Goal: Information Seeking & Learning: Check status

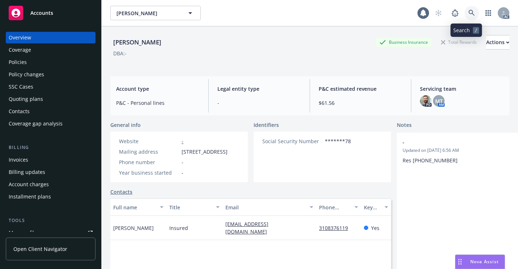
click at [469, 12] on icon at bounding box center [471, 13] width 7 height 7
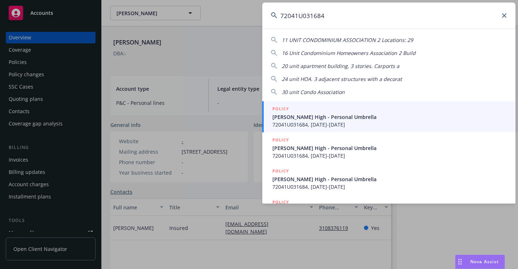
type input "72041U031684"
click at [284, 116] on span "[PERSON_NAME] High - Personal Umbrella" at bounding box center [389, 117] width 234 height 8
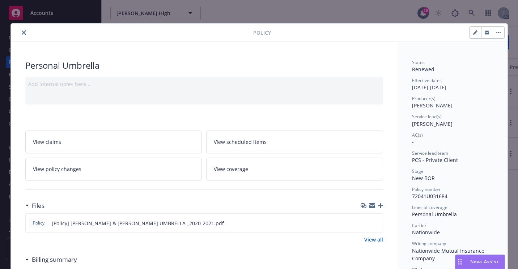
click at [22, 34] on icon "close" at bounding box center [24, 32] width 4 height 4
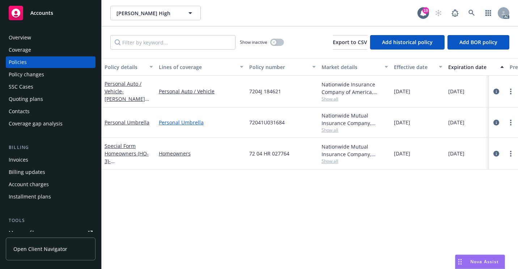
click at [227, 126] on link "Personal Umbrella" at bounding box center [201, 123] width 85 height 8
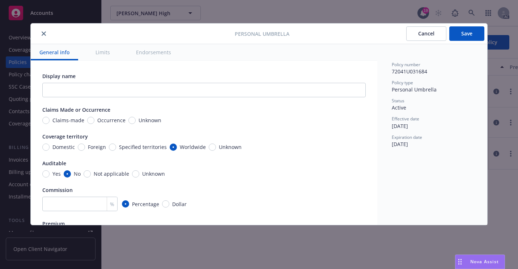
click at [43, 37] on button "close" at bounding box center [43, 33] width 9 height 9
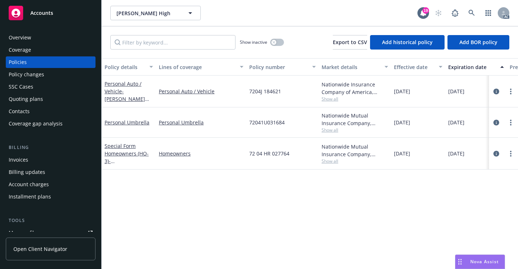
click at [37, 38] on div "Overview" at bounding box center [51, 38] width 84 height 12
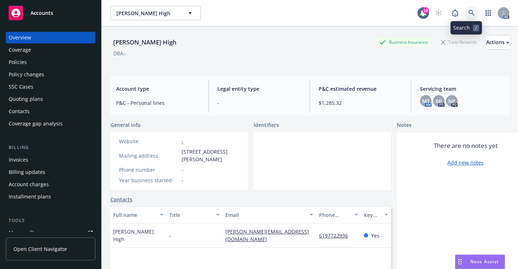
click at [469, 9] on link at bounding box center [471, 13] width 14 height 14
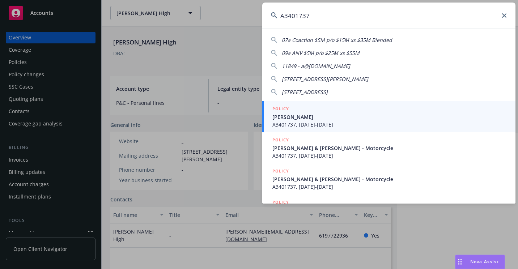
type input "A3401737"
click at [286, 116] on span "[PERSON_NAME]" at bounding box center [389, 117] width 234 height 8
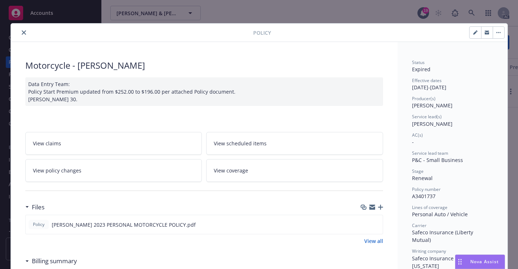
click at [22, 35] on button "close" at bounding box center [24, 32] width 9 height 9
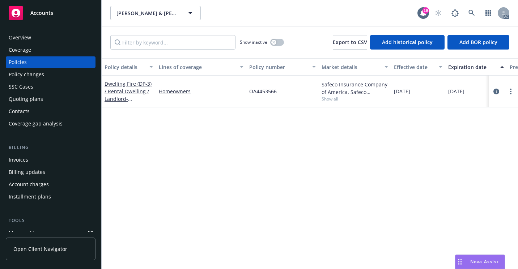
click at [35, 84] on div "SSC Cases" at bounding box center [51, 87] width 84 height 12
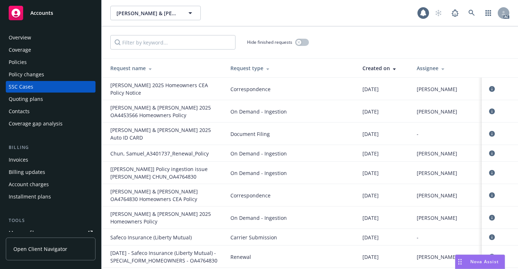
click at [373, 40] on div "Hide finished requests" at bounding box center [309, 42] width 399 height 14
click at [41, 37] on div "Overview" at bounding box center [51, 38] width 84 height 12
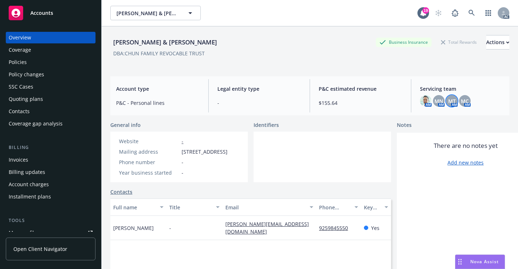
click at [448, 102] on span "MT" at bounding box center [452, 101] width 8 height 8
click at [311, 55] on div "DBA: CHUN FAMILY REVOCABLE TRUST" at bounding box center [309, 54] width 399 height 8
click at [465, 7] on link at bounding box center [471, 13] width 14 height 14
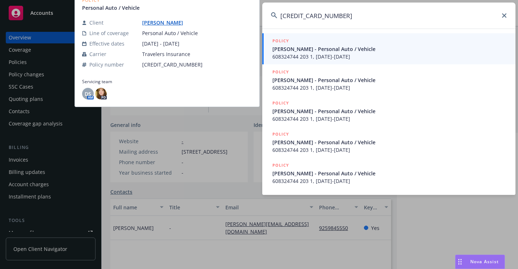
type input "[CREDIT_CARD_NUMBER]"
click at [284, 51] on span "[PERSON_NAME] - Personal Auto / Vehicle" at bounding box center [389, 49] width 234 height 8
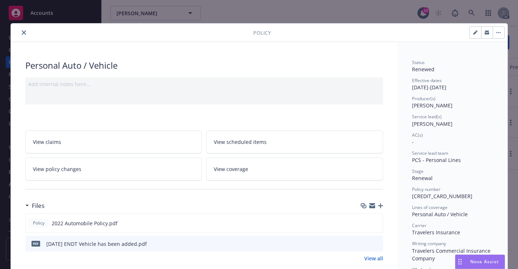
click at [23, 35] on button "close" at bounding box center [24, 32] width 9 height 9
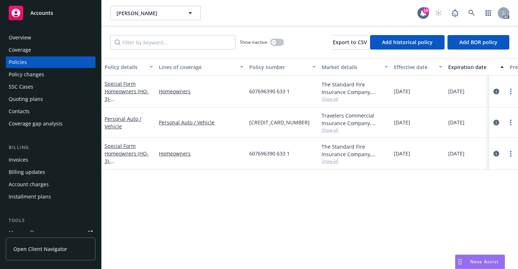
click at [217, 129] on div "Personal Auto / Vehicle" at bounding box center [201, 122] width 90 height 30
click at [27, 38] on div "Overview" at bounding box center [20, 38] width 22 height 12
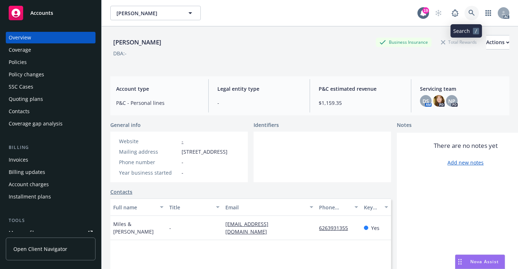
click at [468, 14] on icon at bounding box center [471, 13] width 7 height 7
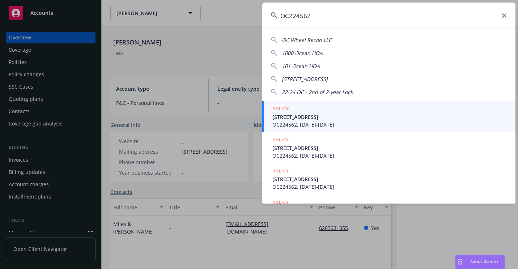
type input "OC224562"
click at [295, 127] on span "OC224562, [DATE]-[DATE]" at bounding box center [389, 125] width 234 height 8
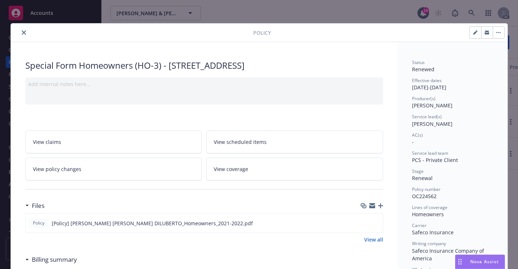
click at [22, 33] on icon "close" at bounding box center [24, 32] width 4 height 4
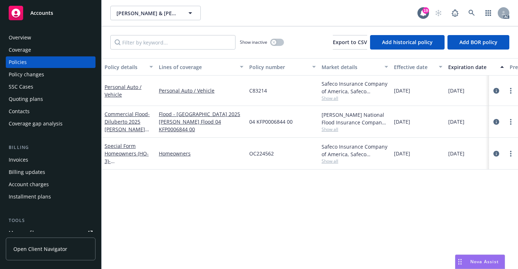
click at [24, 30] on div "Overview Coverage Policies Policy changes SSC Cases Quoting plans Contacts Cove…" at bounding box center [50, 146] width 101 height 246
click at [26, 34] on div "Overview" at bounding box center [20, 38] width 22 height 12
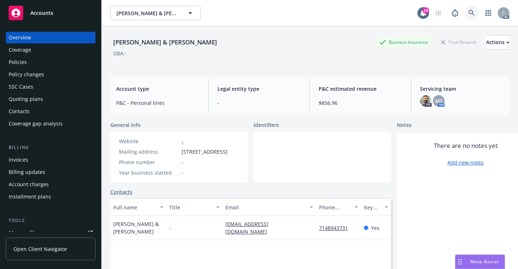
click at [468, 12] on icon at bounding box center [471, 13] width 7 height 7
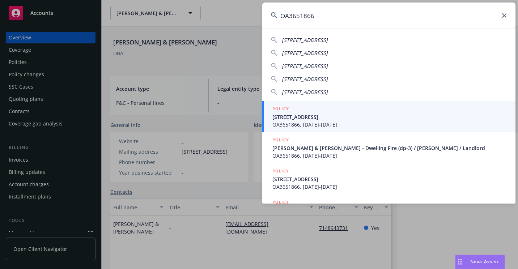
type input "OA3651866"
click at [291, 116] on span "[STREET_ADDRESS]" at bounding box center [389, 117] width 234 height 8
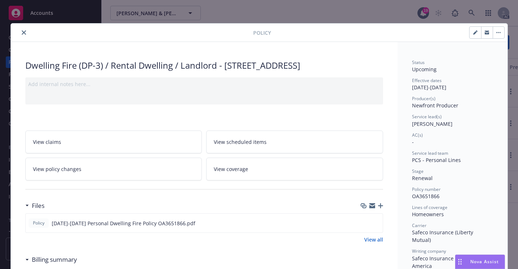
click at [21, 35] on button "close" at bounding box center [24, 32] width 9 height 9
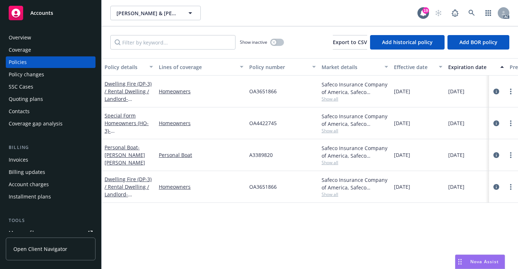
click at [41, 40] on div "Overview" at bounding box center [51, 38] width 84 height 12
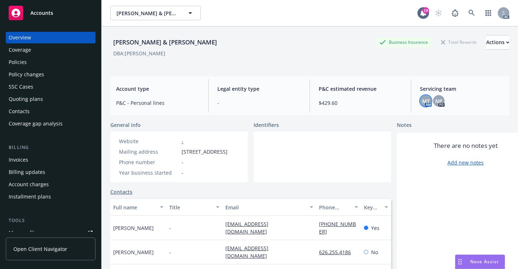
click at [420, 103] on div "MT" at bounding box center [426, 101] width 12 height 12
click at [468, 14] on icon at bounding box center [471, 13] width 7 height 7
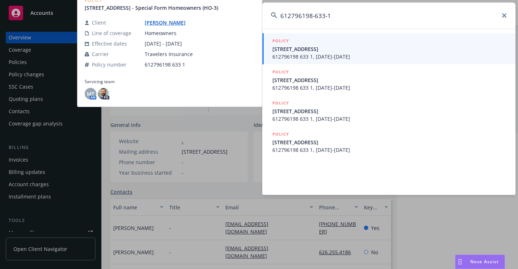
type input "612796198-633-1"
click at [293, 51] on span "[STREET_ADDRESS]" at bounding box center [389, 49] width 234 height 8
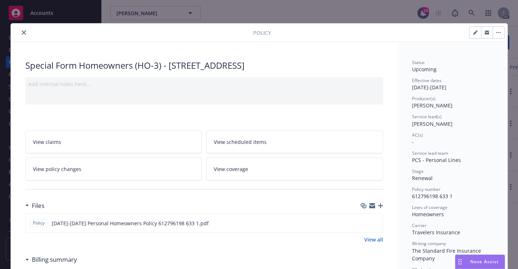
click at [21, 37] on button "close" at bounding box center [24, 32] width 9 height 9
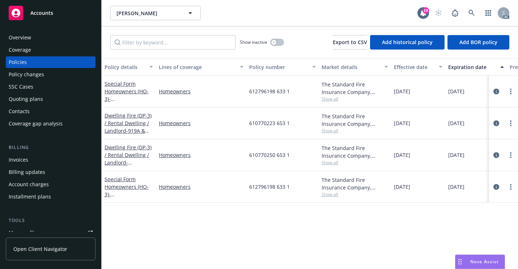
click at [46, 39] on div "Overview" at bounding box center [51, 38] width 84 height 12
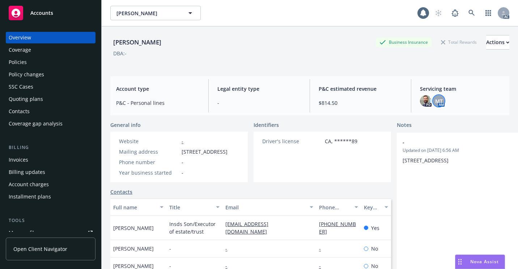
click at [438, 103] on div "MT" at bounding box center [439, 101] width 12 height 12
click at [468, 14] on icon at bounding box center [471, 13] width 7 height 7
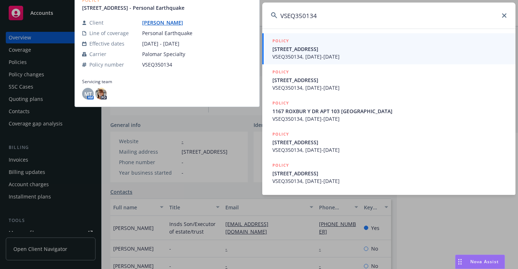
type input "VSEQ350134"
click at [286, 52] on span "[STREET_ADDRESS]" at bounding box center [389, 49] width 234 height 8
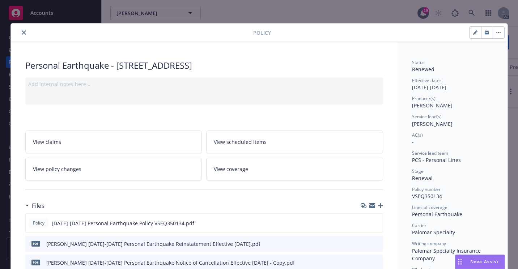
click at [22, 33] on icon "close" at bounding box center [24, 32] width 4 height 4
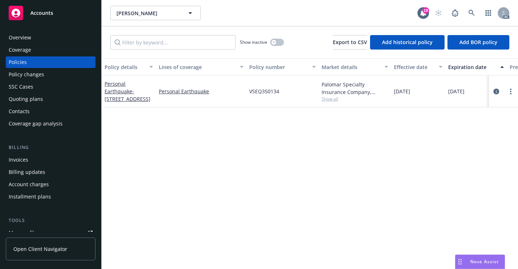
click at [28, 37] on div "Overview" at bounding box center [20, 38] width 22 height 12
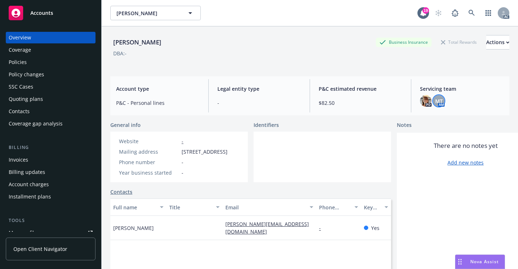
click at [438, 102] on span "MT" at bounding box center [439, 101] width 8 height 8
click at [468, 15] on icon at bounding box center [471, 13] width 7 height 7
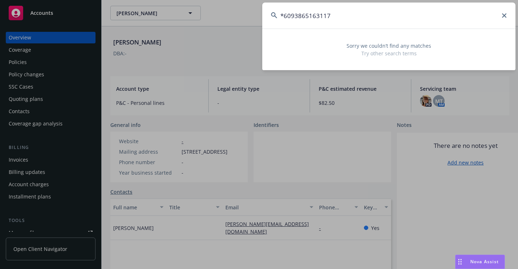
click at [283, 17] on input "*6093865163117" at bounding box center [388, 16] width 253 height 26
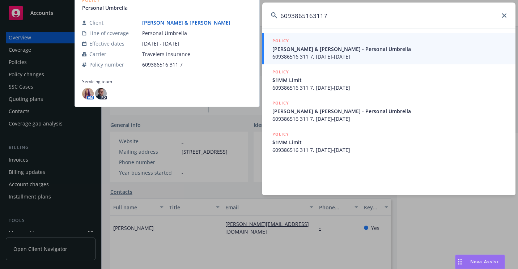
type input "6093865163117"
click at [302, 50] on span "[PERSON_NAME] & [PERSON_NAME] - Personal Umbrella" at bounding box center [389, 49] width 234 height 8
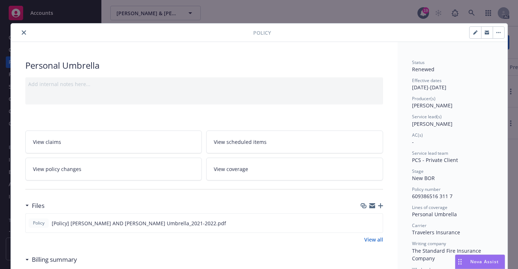
click at [22, 34] on icon "close" at bounding box center [24, 32] width 4 height 4
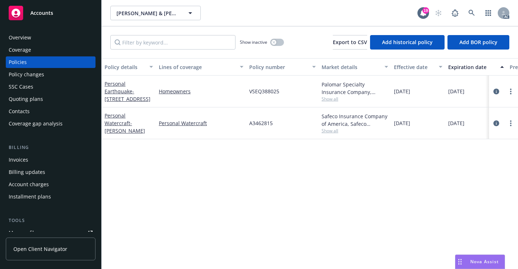
click at [31, 87] on div "SSC Cases" at bounding box center [21, 87] width 25 height 12
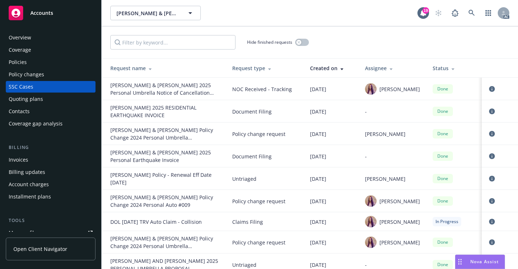
scroll to position [326, 0]
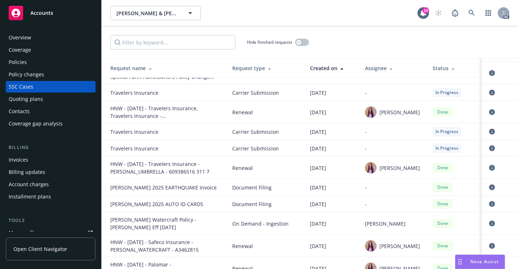
click at [58, 38] on div "Overview" at bounding box center [51, 38] width 84 height 12
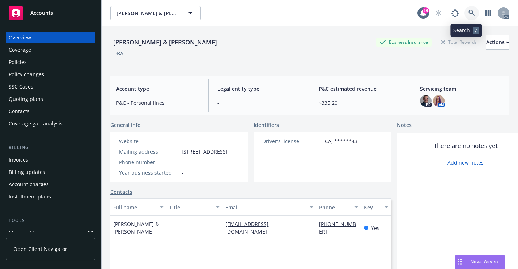
click at [468, 14] on icon at bounding box center [471, 13] width 7 height 7
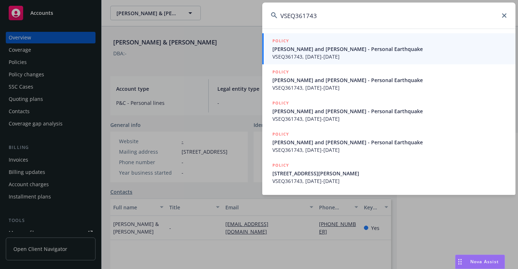
type input "VSEQ361743"
click at [290, 51] on span "[PERSON_NAME] and [PERSON_NAME] - Personal Earthquake" at bounding box center [389, 49] width 234 height 8
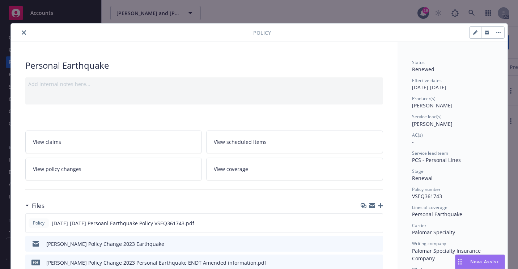
click at [22, 31] on icon "close" at bounding box center [24, 32] width 4 height 4
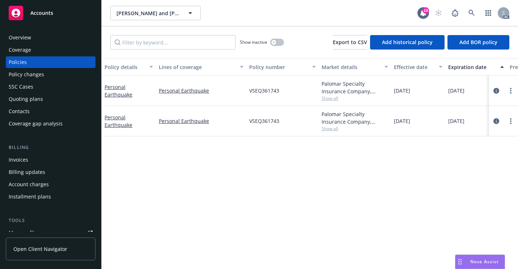
click at [65, 38] on div "Overview" at bounding box center [51, 38] width 84 height 12
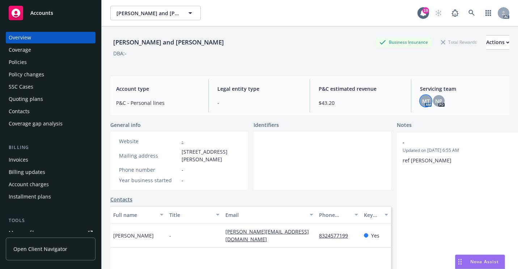
click at [422, 100] on span "MT" at bounding box center [426, 101] width 8 height 8
click at [468, 13] on icon at bounding box center [471, 13] width 7 height 7
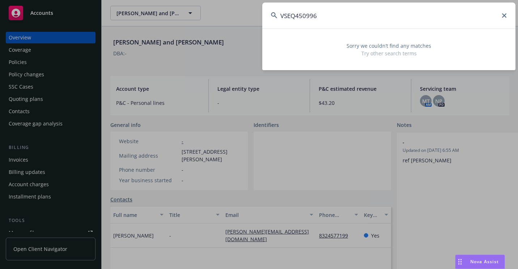
drag, startPoint x: 334, startPoint y: 15, endPoint x: 267, endPoint y: 15, distance: 66.9
click at [267, 16] on input "VSEQ450996" at bounding box center [388, 16] width 253 height 26
click at [354, 19] on input "VSEQ450996" at bounding box center [388, 16] width 253 height 26
drag, startPoint x: 358, startPoint y: 16, endPoint x: 265, endPoint y: 16, distance: 92.9
click at [265, 16] on input "VSEQ450996" at bounding box center [388, 16] width 253 height 26
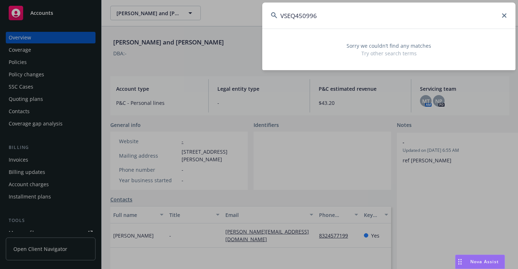
paste input "OA4764315"
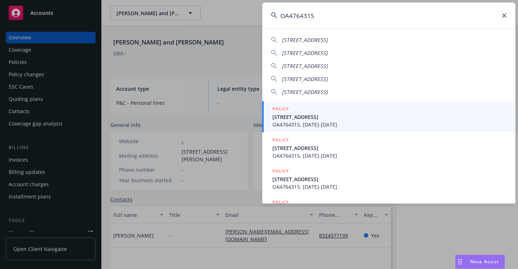
type input "OA4764315"
click at [280, 118] on span "[STREET_ADDRESS]" at bounding box center [389, 117] width 234 height 8
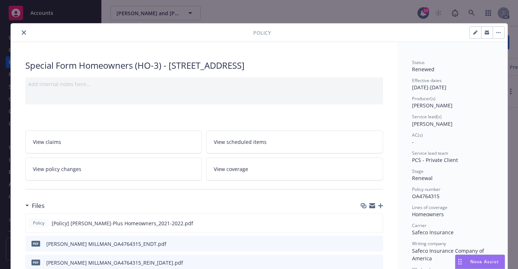
click at [22, 32] on icon "close" at bounding box center [24, 32] width 4 height 4
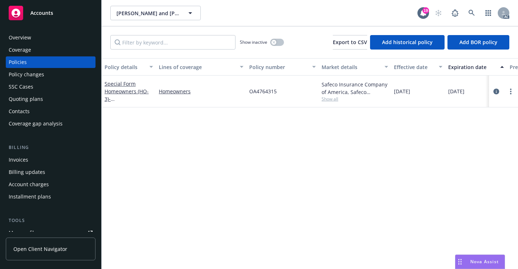
click at [54, 39] on div "Overview" at bounding box center [51, 38] width 84 height 12
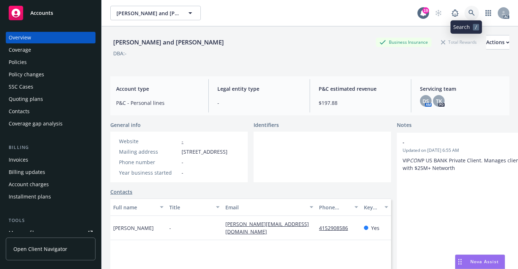
click at [468, 14] on icon at bounding box center [471, 13] width 7 height 7
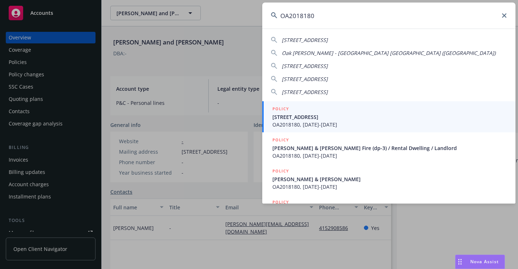
type input "OA2018180"
click at [293, 121] on span "OA2018180, [DATE]-[DATE]" at bounding box center [389, 125] width 234 height 8
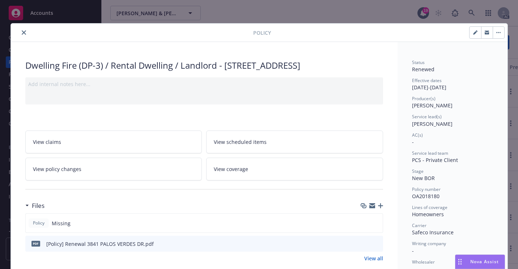
click at [20, 33] on button "close" at bounding box center [24, 32] width 9 height 9
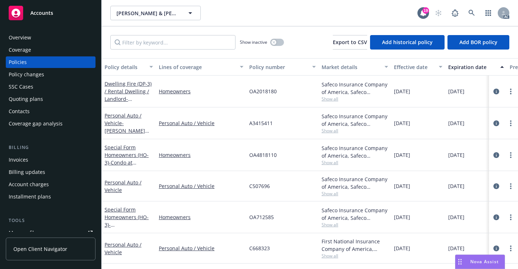
click at [33, 34] on div "Overview" at bounding box center [51, 38] width 84 height 12
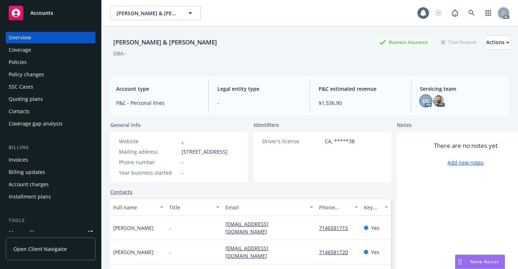
click at [423, 101] on span "DS" at bounding box center [425, 101] width 7 height 8
click at [468, 12] on icon at bounding box center [471, 13] width 7 height 7
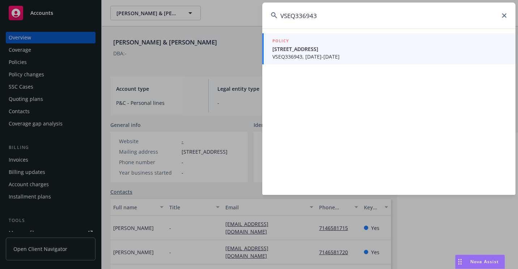
type input "VSEQ336943"
click at [287, 53] on span "VSEQ336943, [DATE]-[DATE]" at bounding box center [389, 57] width 234 height 8
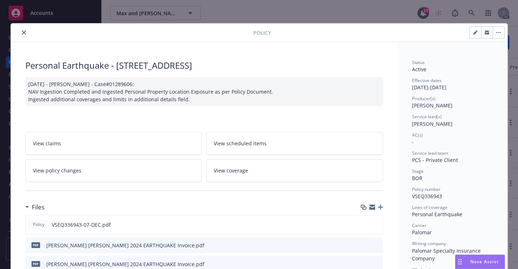
click at [20, 32] on button "close" at bounding box center [24, 32] width 9 height 9
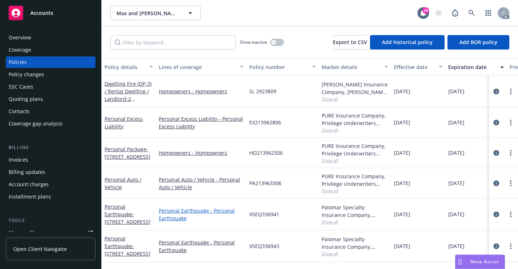
click at [237, 222] on link "Personal Earthquake - Personal Earthquake" at bounding box center [201, 214] width 85 height 15
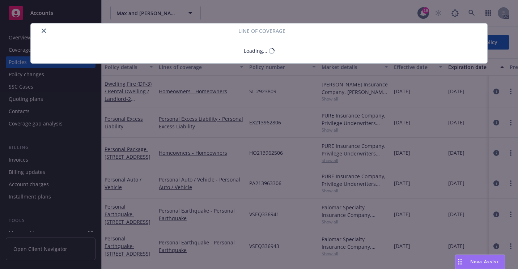
type textarea "x"
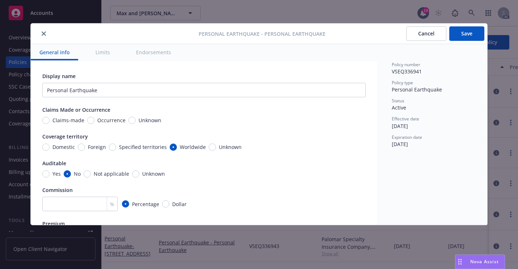
click at [42, 33] on icon "close" at bounding box center [44, 33] width 4 height 4
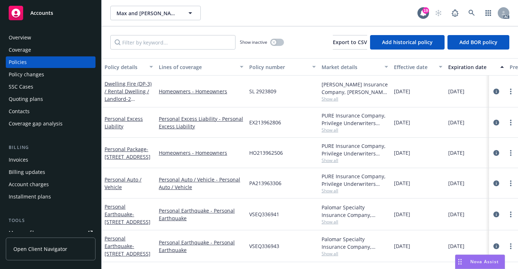
click at [35, 39] on div "Overview" at bounding box center [51, 38] width 84 height 12
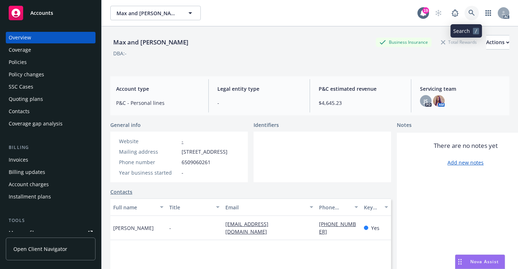
click at [470, 11] on link at bounding box center [471, 13] width 14 height 14
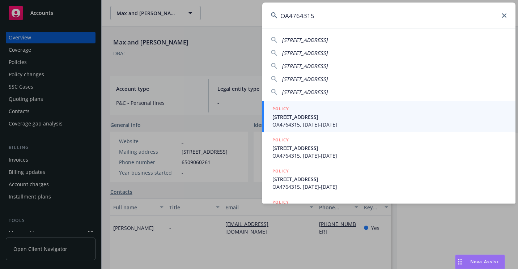
type input "OA4764315"
click at [303, 112] on div "POLICY" at bounding box center [389, 109] width 234 height 8
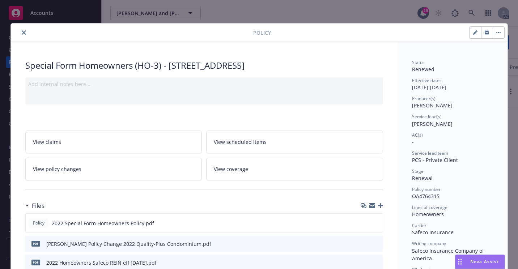
click at [22, 34] on icon "close" at bounding box center [24, 32] width 4 height 4
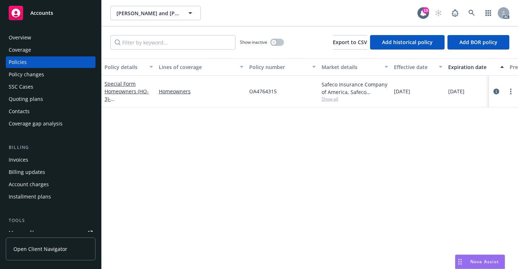
click at [57, 39] on div "Overview" at bounding box center [51, 38] width 84 height 12
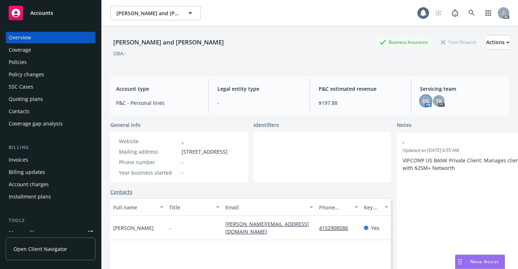
click at [422, 101] on span "DS" at bounding box center [425, 101] width 7 height 8
click at [470, 10] on link at bounding box center [471, 13] width 14 height 14
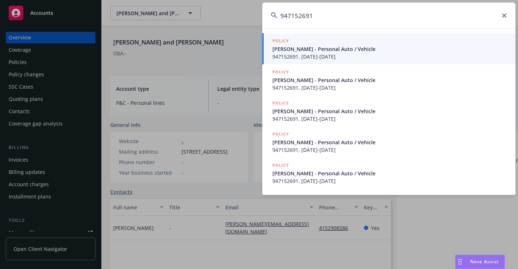
type input "947152691"
click at [287, 53] on span "947152691, [DATE]-[DATE]" at bounding box center [389, 57] width 234 height 8
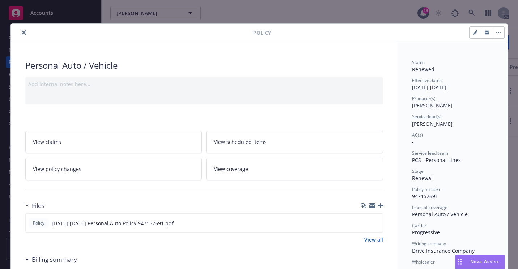
click at [21, 37] on div "Policy" at bounding box center [259, 32] width 496 height 18
click at [22, 33] on icon "close" at bounding box center [24, 32] width 4 height 4
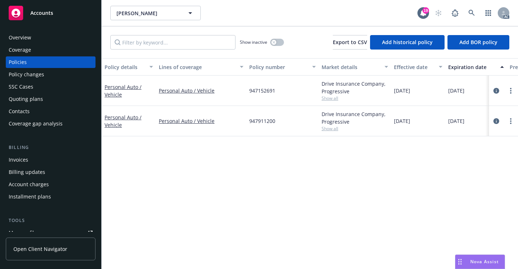
click at [59, 40] on div "Overview" at bounding box center [51, 38] width 84 height 12
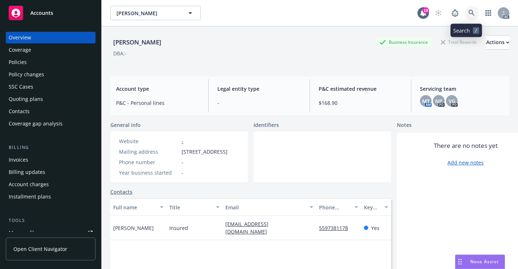
click at [471, 8] on link at bounding box center [471, 13] width 14 height 14
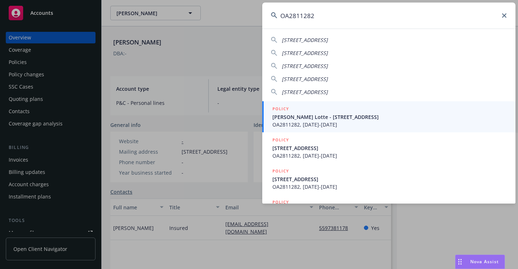
type input "OA2811282"
drag, startPoint x: 296, startPoint y: 120, endPoint x: 265, endPoint y: 113, distance: 31.5
click at [296, 120] on span "[PERSON_NAME] Lotte - [STREET_ADDRESS]" at bounding box center [389, 117] width 234 height 8
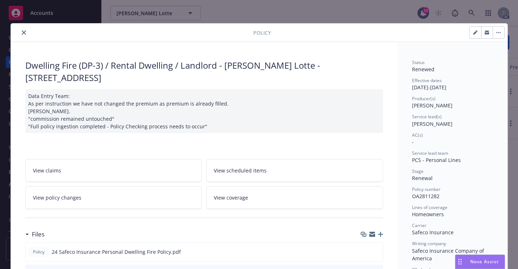
click at [22, 31] on icon "close" at bounding box center [24, 32] width 4 height 4
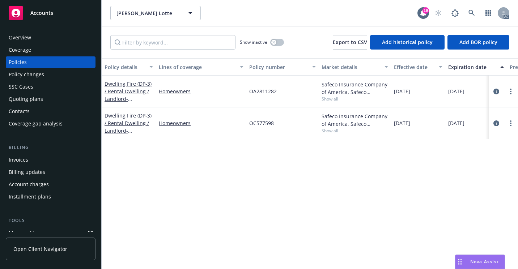
click at [58, 42] on div "Overview" at bounding box center [51, 38] width 84 height 12
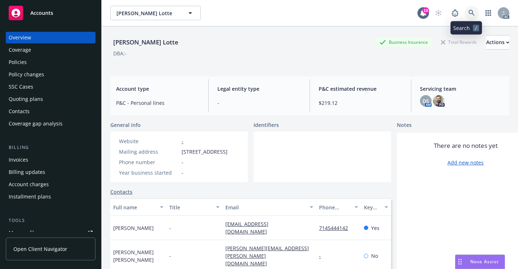
click at [468, 12] on icon at bounding box center [471, 13] width 7 height 7
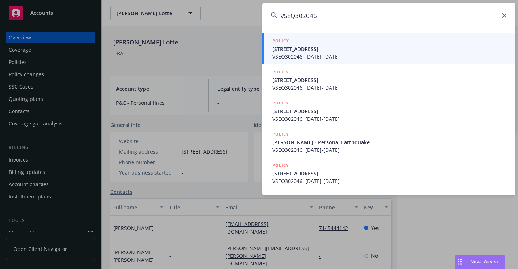
type input "VSEQ302046"
click at [291, 47] on span "[STREET_ADDRESS]" at bounding box center [389, 49] width 234 height 8
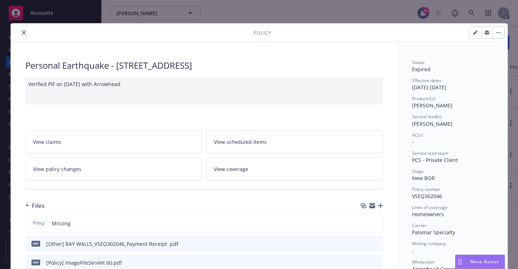
click at [22, 33] on icon "close" at bounding box center [24, 32] width 4 height 4
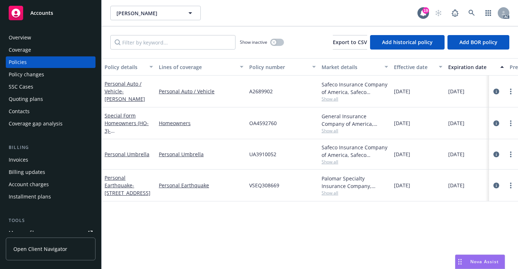
click at [44, 81] on div "SSC Cases" at bounding box center [51, 87] width 84 height 12
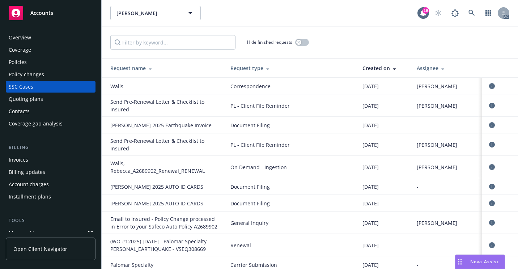
click at [349, 42] on div "Hide finished requests" at bounding box center [309, 42] width 399 height 14
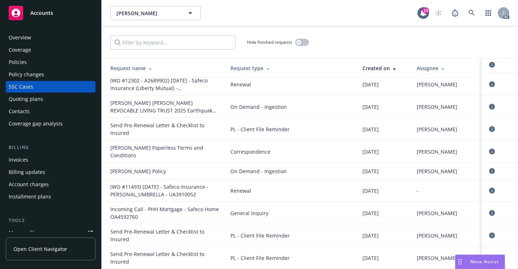
scroll to position [217, 0]
click at [46, 40] on div "Overview" at bounding box center [51, 38] width 84 height 12
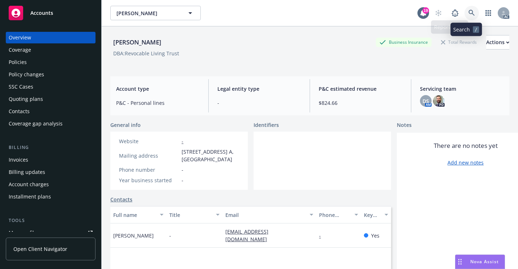
click at [464, 13] on link at bounding box center [471, 13] width 14 height 14
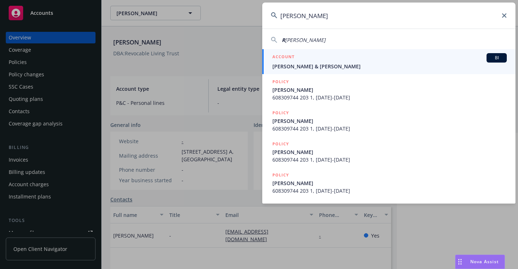
type input "[PERSON_NAME]"
click at [290, 59] on h5 "ACCOUNT" at bounding box center [283, 57] width 22 height 9
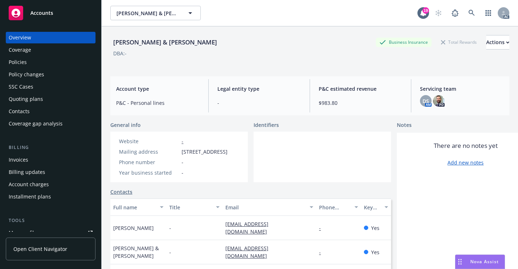
click at [25, 67] on div "Policies" at bounding box center [18, 62] width 18 height 12
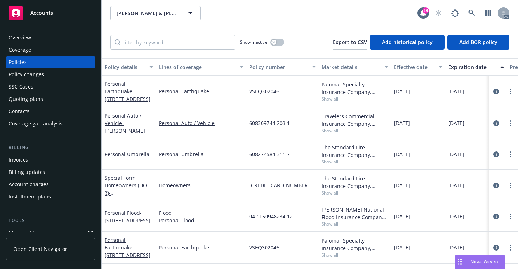
click at [51, 31] on div "Overview Coverage Policies Policy changes SSC Cases Quoting plans Contacts Cove…" at bounding box center [50, 146] width 101 height 246
click at [51, 34] on div "Overview" at bounding box center [51, 38] width 84 height 12
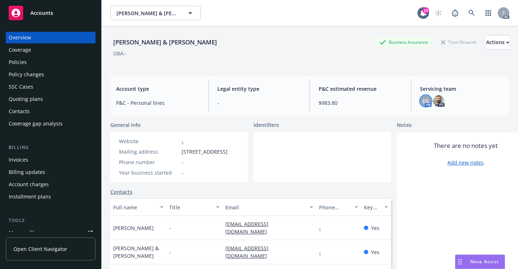
click at [422, 101] on span "DS" at bounding box center [425, 101] width 7 height 8
click at [468, 14] on icon at bounding box center [471, 13] width 7 height 7
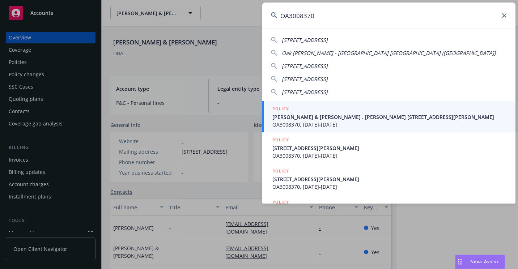
type input "OA3008370"
click at [303, 119] on span "[PERSON_NAME] & [PERSON_NAME] , [PERSON_NAME] [STREET_ADDRESS][PERSON_NAME]" at bounding box center [389, 117] width 234 height 8
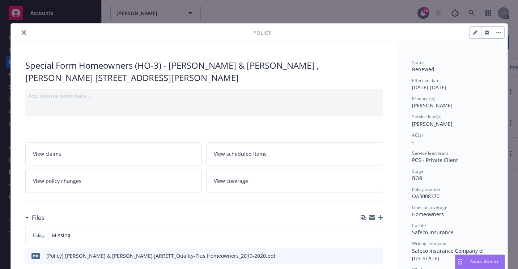
click at [23, 34] on button "close" at bounding box center [24, 32] width 9 height 9
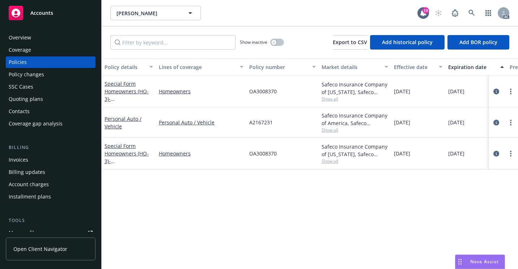
click at [44, 40] on div "Overview" at bounding box center [51, 38] width 84 height 12
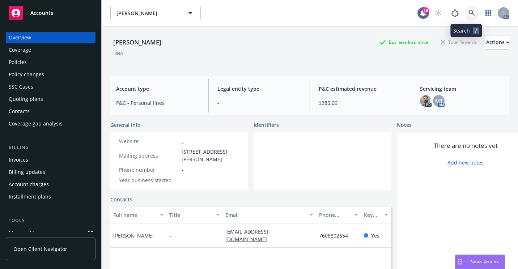
click at [464, 11] on link at bounding box center [471, 13] width 14 height 14
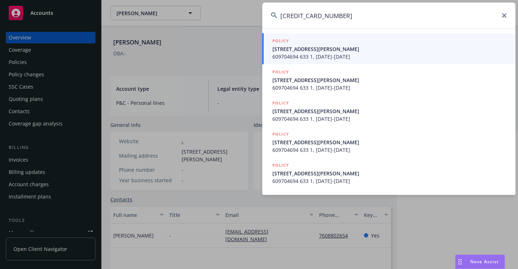
type input "[CREDIT_CARD_NUMBER]"
click at [288, 52] on span "[STREET_ADDRESS][PERSON_NAME]" at bounding box center [389, 49] width 234 height 8
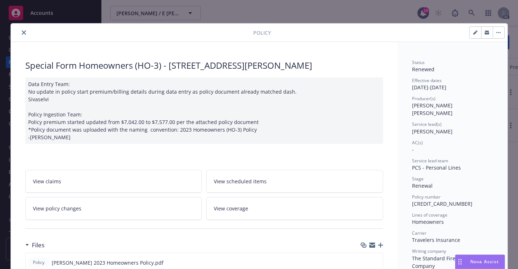
click at [20, 35] on button "close" at bounding box center [24, 32] width 9 height 9
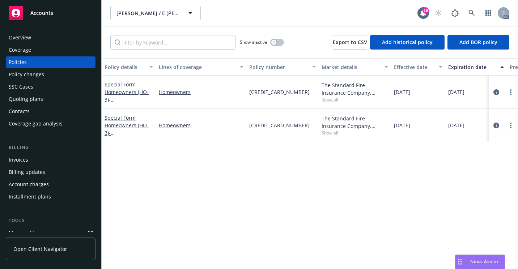
click at [48, 42] on div "Overview" at bounding box center [51, 38] width 84 height 12
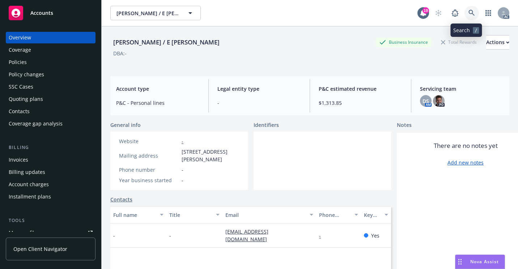
click at [468, 12] on icon at bounding box center [471, 13] width 7 height 7
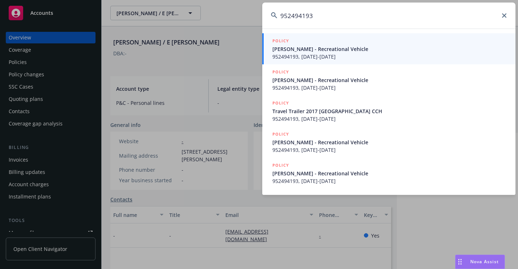
type input "952494193"
click at [300, 47] on span "[PERSON_NAME] - Recreational Vehicle" at bounding box center [389, 49] width 234 height 8
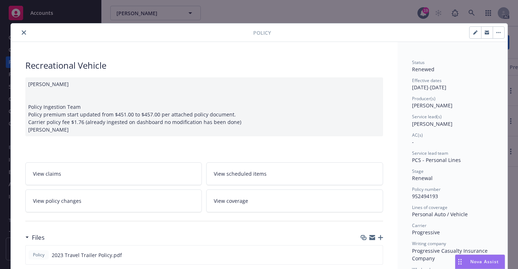
click at [23, 35] on button "close" at bounding box center [24, 32] width 9 height 9
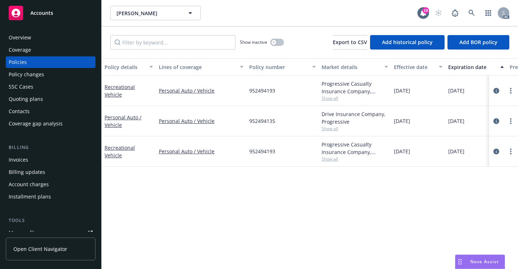
click at [56, 38] on div "Overview" at bounding box center [51, 38] width 84 height 12
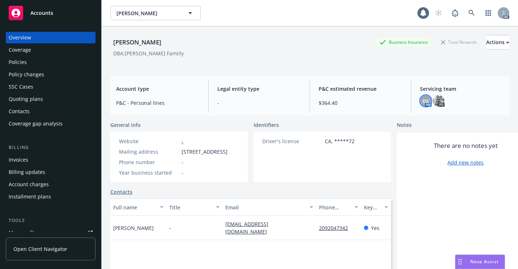
click at [422, 99] on span "DS" at bounding box center [425, 101] width 7 height 8
click at [468, 12] on icon at bounding box center [471, 13] width 7 height 7
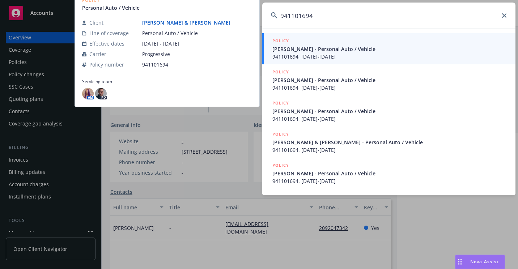
type input "941101694"
click at [294, 48] on span "[PERSON_NAME] - Personal Auto / Vehicle" at bounding box center [389, 49] width 234 height 8
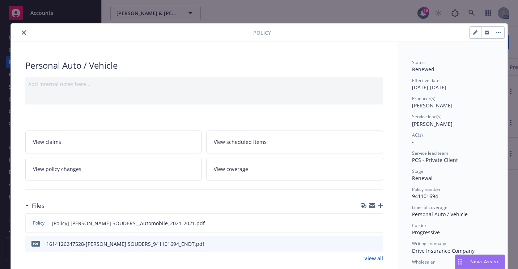
click at [22, 30] on icon "close" at bounding box center [24, 32] width 4 height 4
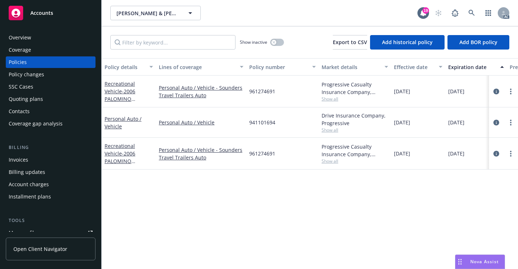
click at [44, 36] on div "Overview" at bounding box center [51, 38] width 84 height 12
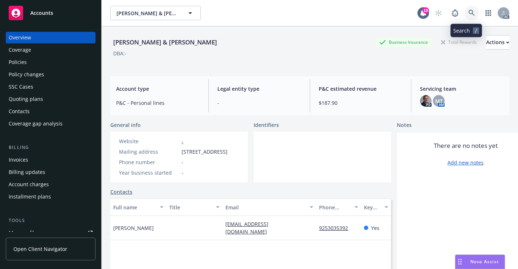
click at [468, 13] on icon at bounding box center [471, 13] width 6 height 6
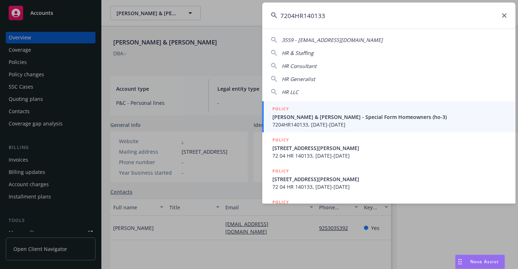
type input "7204HR140133"
click at [302, 122] on span "7204HR140133, [DATE]-[DATE]" at bounding box center [389, 125] width 234 height 8
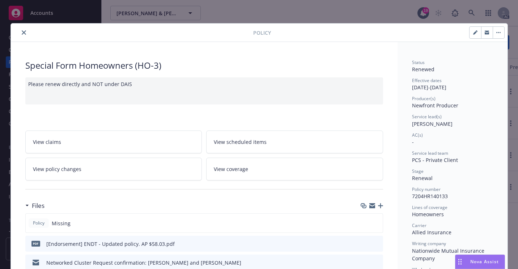
click at [22, 31] on icon "close" at bounding box center [24, 32] width 4 height 4
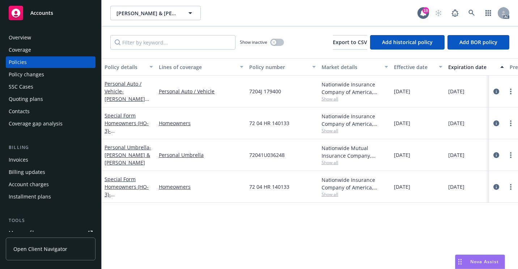
click at [53, 39] on div "Overview" at bounding box center [51, 38] width 84 height 12
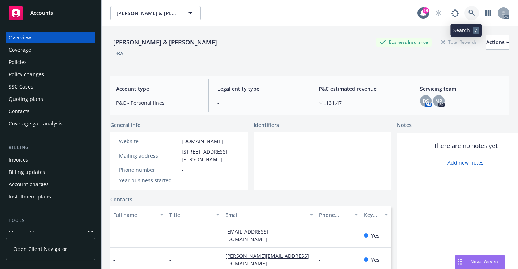
click at [468, 14] on icon at bounding box center [471, 13] width 6 height 6
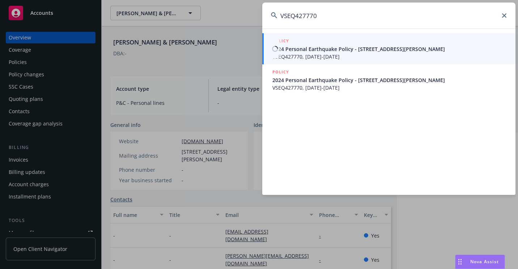
type input "VSEQ427770"
click at [299, 54] on span "VSEQ427770, [DATE]-[DATE]" at bounding box center [389, 57] width 234 height 8
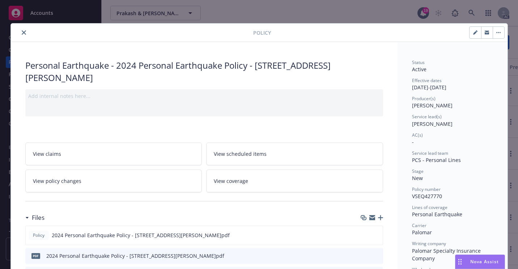
click at [22, 31] on icon "close" at bounding box center [24, 32] width 4 height 4
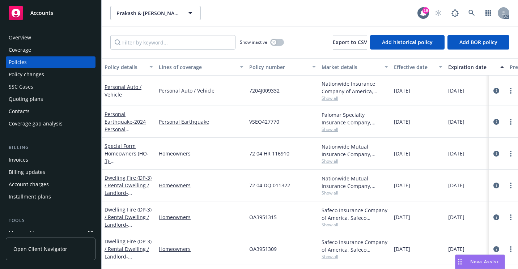
click at [57, 37] on div "Overview" at bounding box center [51, 38] width 84 height 12
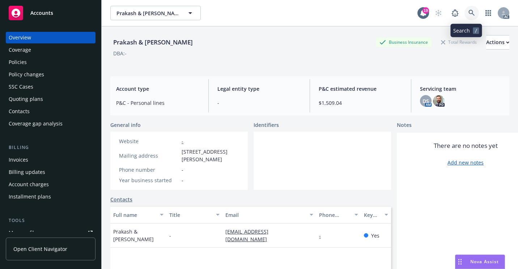
click at [469, 8] on link at bounding box center [471, 13] width 14 height 14
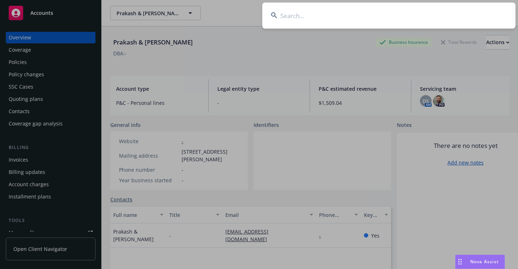
type input "7204J 187737"
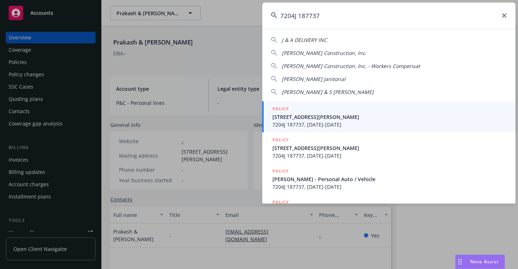
click at [300, 118] on span "[STREET_ADDRESS][PERSON_NAME]" at bounding box center [389, 117] width 234 height 8
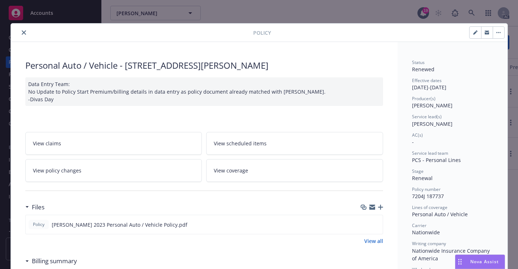
click at [22, 33] on icon "close" at bounding box center [24, 32] width 4 height 4
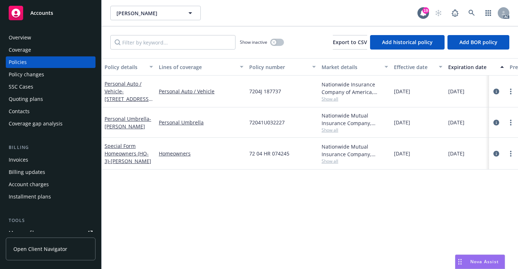
click at [52, 42] on div "Overview" at bounding box center [51, 38] width 84 height 12
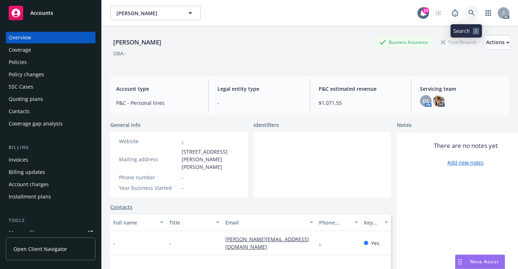
click at [464, 10] on link at bounding box center [471, 13] width 14 height 14
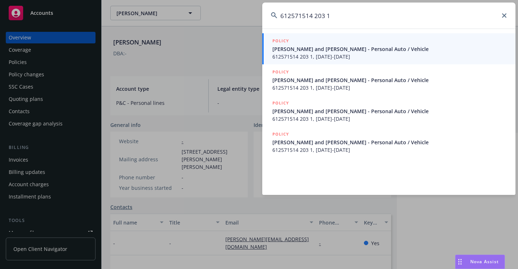
type input "612571514 203 1"
click at [295, 50] on span "[PERSON_NAME] and [PERSON_NAME] - Personal Auto / Vehicle" at bounding box center [389, 49] width 234 height 8
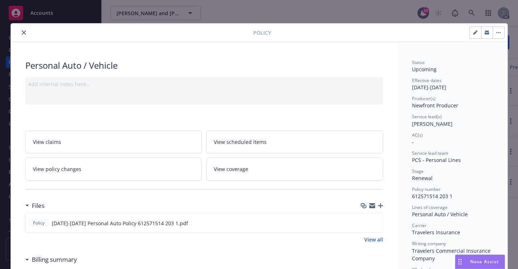
click at [21, 36] on button "close" at bounding box center [24, 32] width 9 height 9
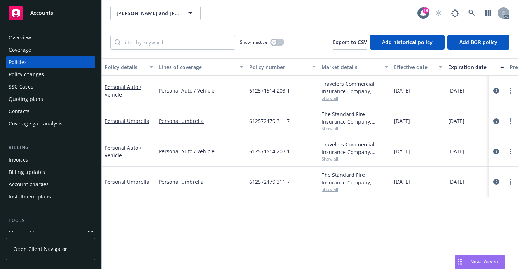
click at [34, 37] on div "Overview" at bounding box center [51, 38] width 84 height 12
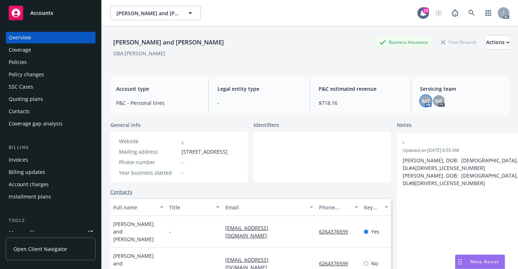
click at [422, 101] on span "MT" at bounding box center [426, 101] width 8 height 8
click at [468, 12] on icon at bounding box center [471, 13] width 6 height 6
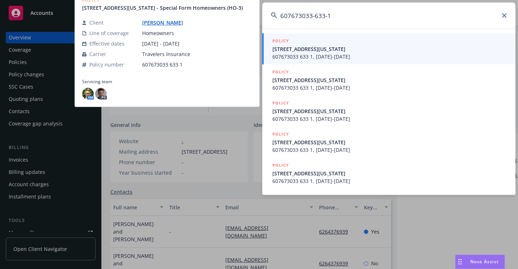
type input "607673033-633-1"
click at [297, 55] on span "607673033 633 1, [DATE]-[DATE]" at bounding box center [389, 57] width 234 height 8
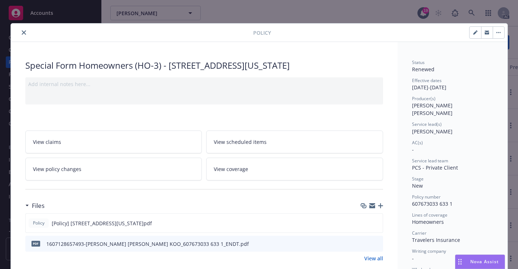
click at [22, 33] on icon "close" at bounding box center [24, 32] width 4 height 4
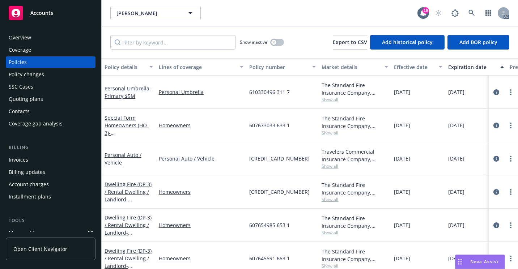
click at [230, 129] on div "Homeowners" at bounding box center [201, 125] width 90 height 33
click at [39, 38] on div "Overview" at bounding box center [51, 38] width 84 height 12
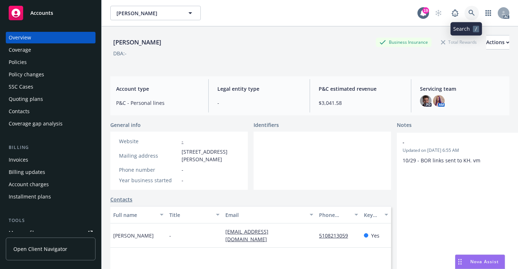
click at [468, 14] on icon at bounding box center [471, 13] width 7 height 7
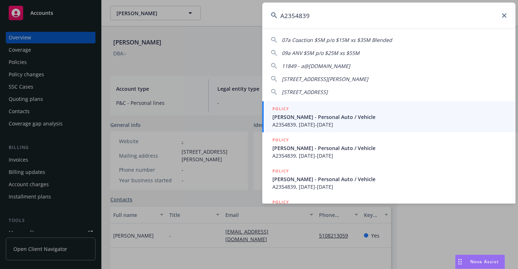
type input "A2354839"
click at [304, 119] on span "[PERSON_NAME] - Personal Auto / Vehicle" at bounding box center [389, 117] width 234 height 8
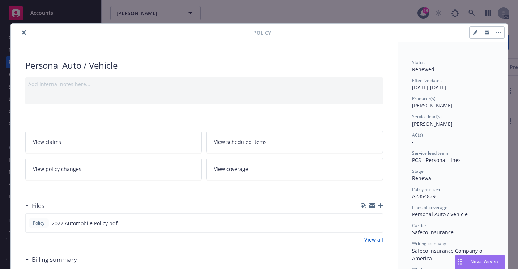
click at [23, 34] on icon "close" at bounding box center [24, 32] width 4 height 4
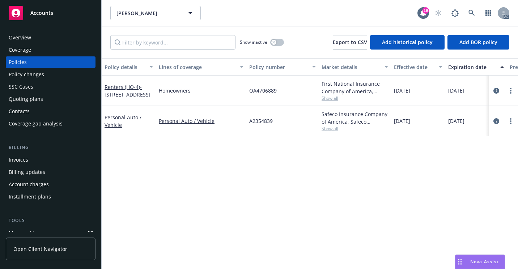
click at [61, 34] on div "Overview" at bounding box center [51, 38] width 84 height 12
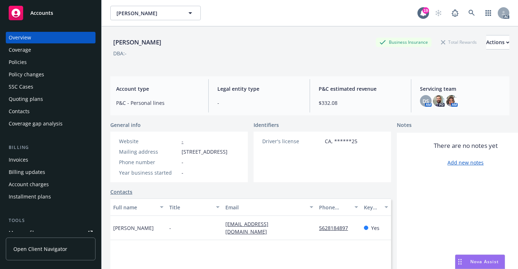
click at [428, 102] on div "DS AM PD AM" at bounding box center [462, 101] width 84 height 12
click at [422, 103] on span "DS" at bounding box center [425, 101] width 7 height 8
click at [468, 10] on icon at bounding box center [471, 13] width 6 height 6
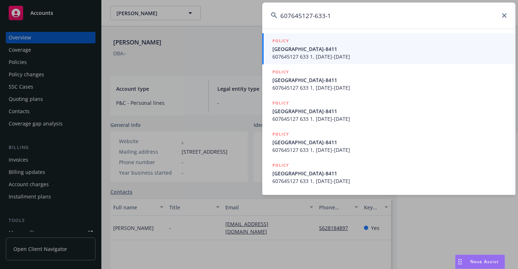
type input "607645127-633-1"
click at [291, 56] on span "607645127 633 1, [DATE]-[DATE]" at bounding box center [389, 57] width 234 height 8
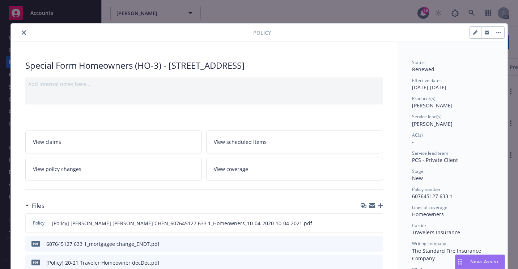
click at [22, 31] on icon "close" at bounding box center [24, 32] width 4 height 4
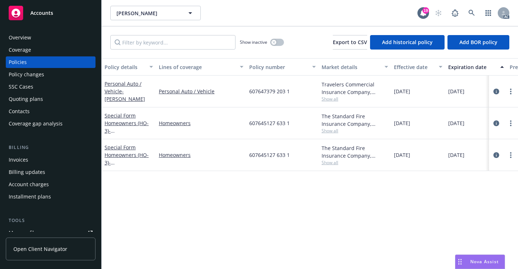
click at [42, 39] on div "Overview" at bounding box center [51, 38] width 84 height 12
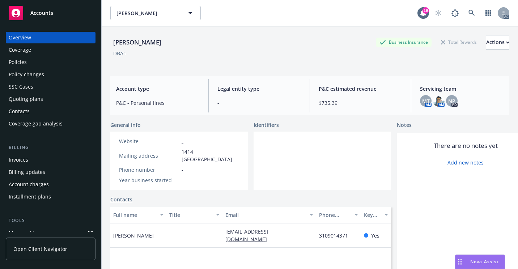
click at [34, 64] on div "Policies" at bounding box center [51, 62] width 84 height 12
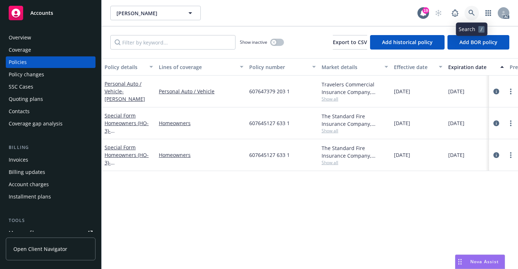
click at [473, 9] on link at bounding box center [471, 13] width 14 height 14
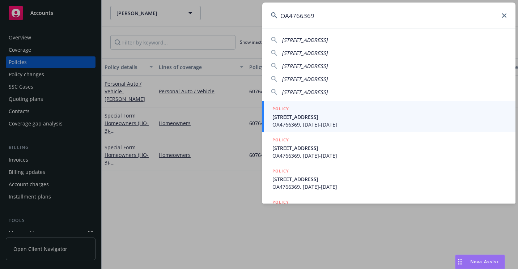
type input "OA4766369"
drag, startPoint x: 284, startPoint y: 119, endPoint x: 266, endPoint y: 123, distance: 17.8
click at [284, 119] on span "[STREET_ADDRESS]" at bounding box center [389, 117] width 234 height 8
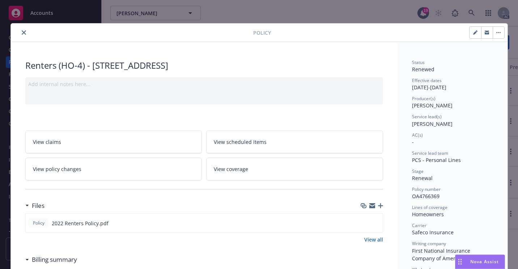
click at [22, 30] on icon "close" at bounding box center [24, 32] width 4 height 4
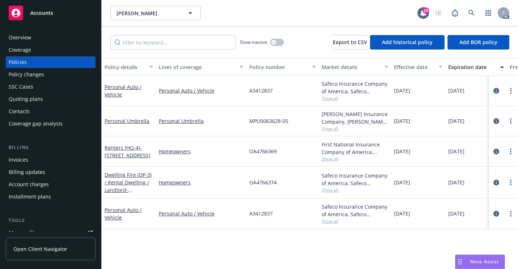
click at [47, 39] on div "Overview" at bounding box center [51, 38] width 84 height 12
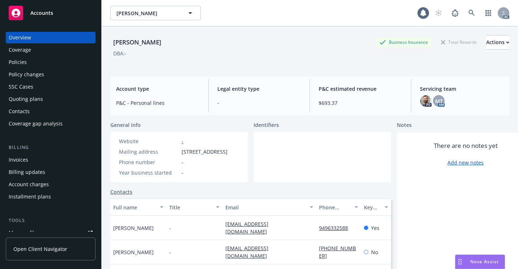
click at [42, 65] on div "Policies" at bounding box center [51, 62] width 84 height 12
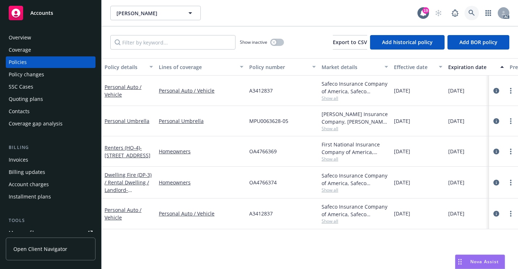
click at [473, 10] on icon at bounding box center [471, 13] width 7 height 7
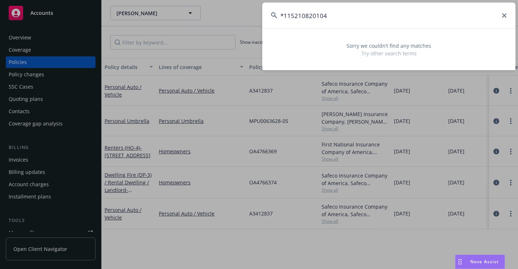
click at [284, 17] on input "*115210820104" at bounding box center [388, 16] width 253 height 26
click at [328, 17] on input "*04 115210820104" at bounding box center [388, 16] width 253 height 26
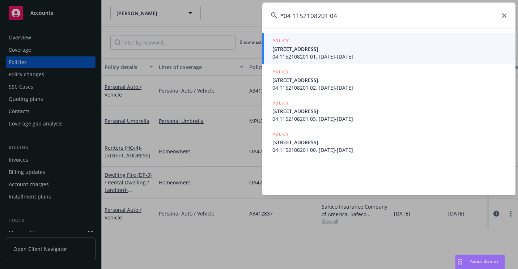
drag, startPoint x: 284, startPoint y: 16, endPoint x: 285, endPoint y: 20, distance: 4.4
click at [284, 16] on input "*04 1152108201 04" at bounding box center [388, 16] width 253 height 26
type input "04 1152108201 04"
click at [297, 55] on span "04 1152108201 01, [DATE]-[DATE]" at bounding box center [389, 57] width 234 height 8
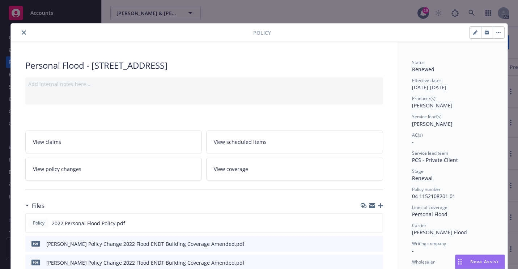
click at [22, 33] on icon "close" at bounding box center [24, 32] width 4 height 4
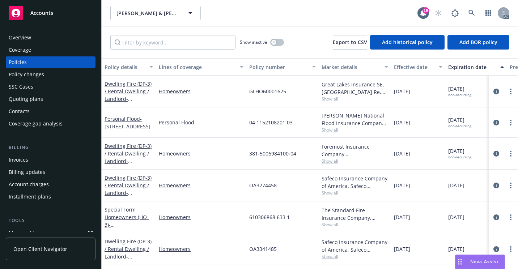
click at [52, 39] on div "Overview" at bounding box center [51, 38] width 84 height 12
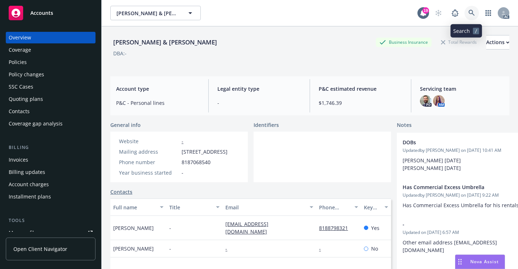
click at [468, 10] on icon at bounding box center [471, 13] width 6 height 6
click at [56, 60] on div "Policies" at bounding box center [51, 62] width 84 height 12
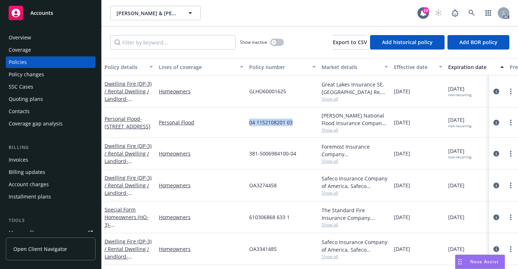
drag, startPoint x: 247, startPoint y: 121, endPoint x: 294, endPoint y: 124, distance: 46.7
click at [294, 124] on div "04 1152108201 03" at bounding box center [282, 122] width 72 height 30
copy span "04 1152108201 03"
click at [466, 10] on link at bounding box center [471, 13] width 14 height 14
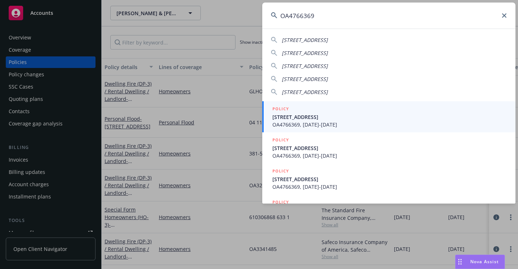
type input "OA4766369"
click at [288, 115] on span "[STREET_ADDRESS]" at bounding box center [389, 117] width 234 height 8
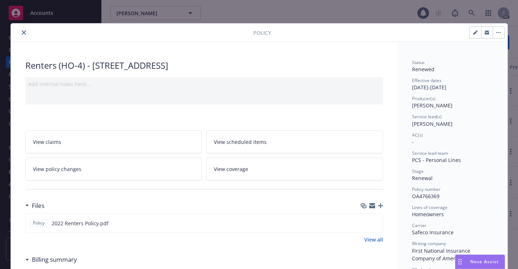
scroll to position [22, 0]
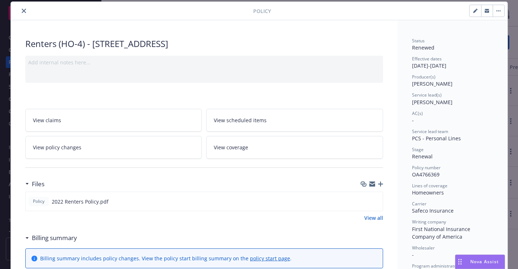
click at [22, 12] on icon "close" at bounding box center [24, 11] width 4 height 4
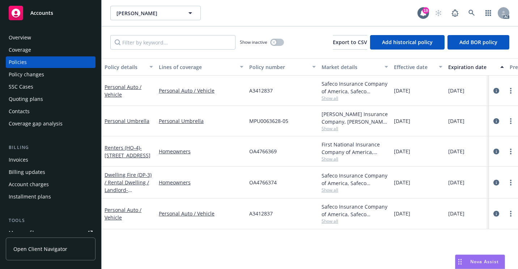
click at [330, 160] on span "Show all" at bounding box center [354, 159] width 67 height 6
